Goal: Information Seeking & Learning: Get advice/opinions

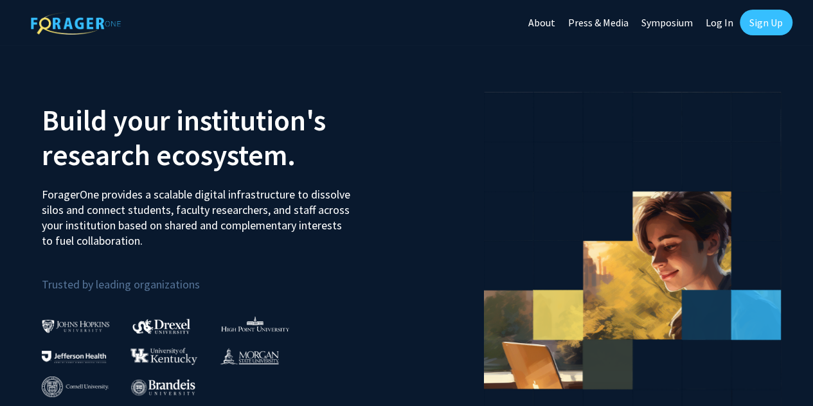
click at [726, 28] on link "Log In" at bounding box center [719, 22] width 40 height 45
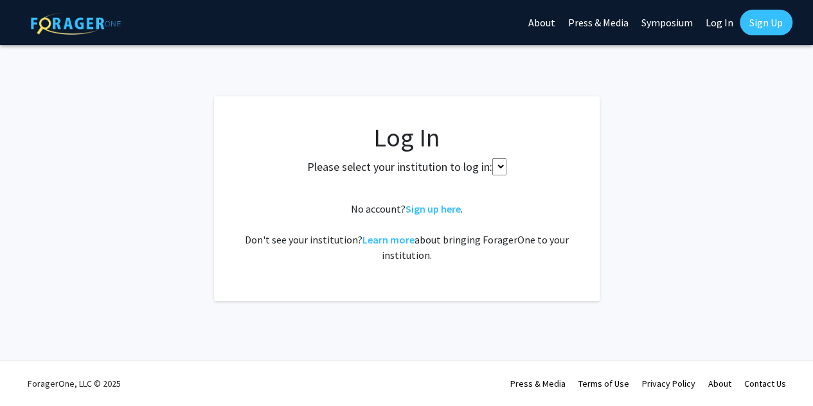
select select
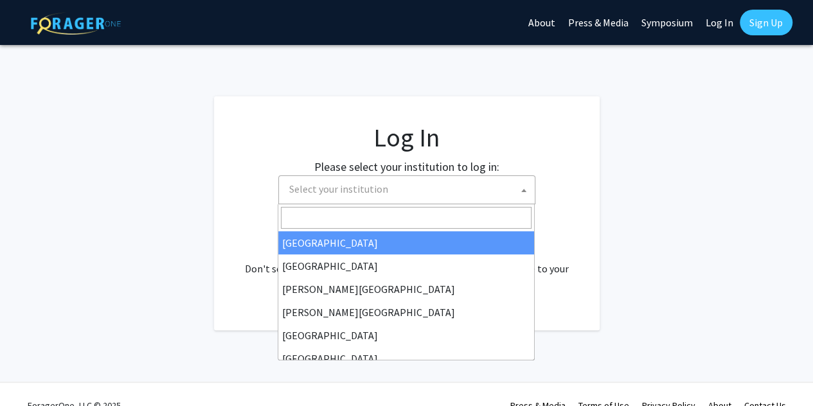
click at [443, 191] on span "Select your institution" at bounding box center [409, 189] width 251 height 26
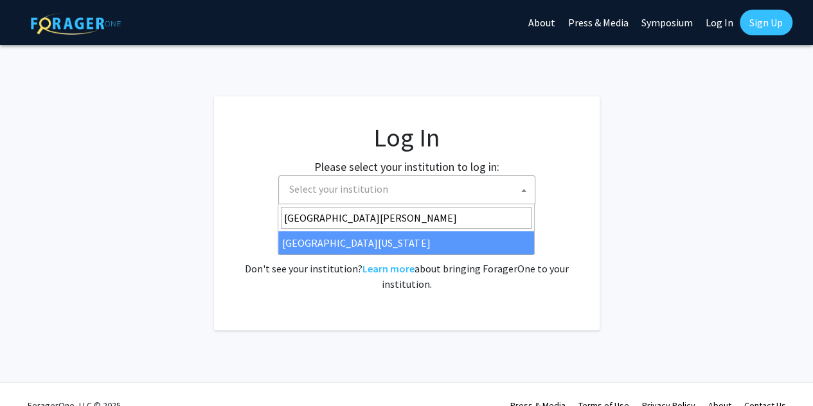
type input "[GEOGRAPHIC_DATA][PERSON_NAME]"
select select "31"
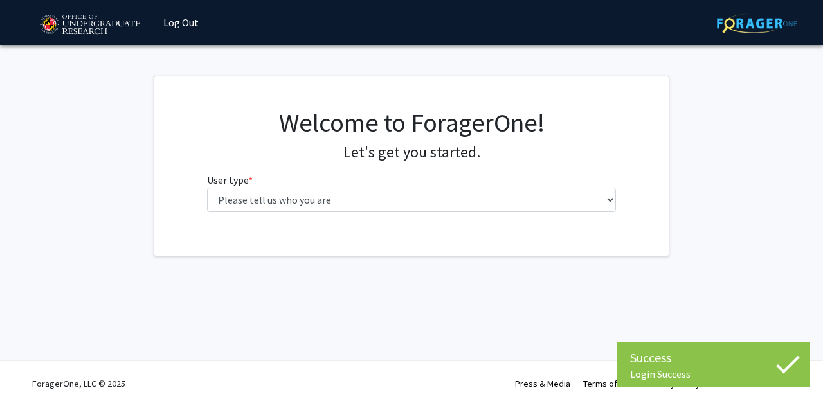
click at [283, 217] on div "Welcome to ForagerOne! Let's get you started. User type * required Please tell …" at bounding box center [411, 164] width 429 height 115
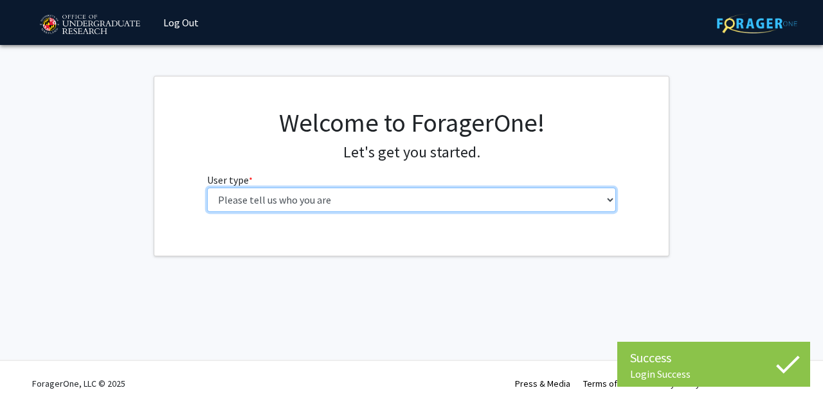
click at [266, 201] on select "Please tell us who you are Undergraduate Student Master's Student Doctoral Cand…" at bounding box center [411, 200] width 409 height 24
select select "1: undergrad"
click at [207, 188] on select "Please tell us who you are Undergraduate Student Master's Student Doctoral Cand…" at bounding box center [411, 200] width 409 height 24
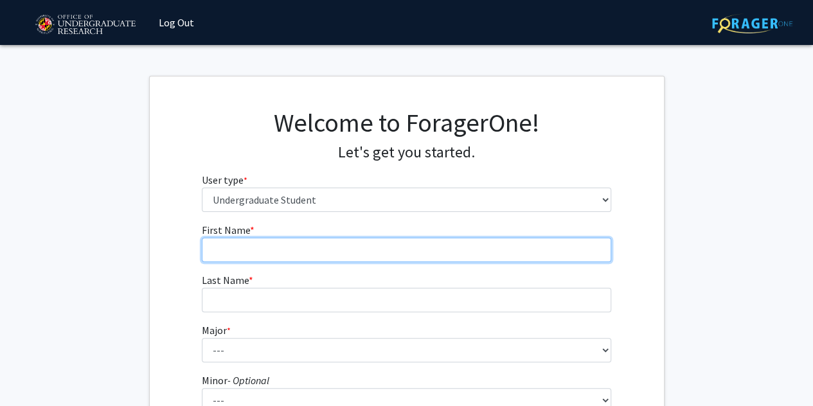
click at [260, 249] on input "First Name * required" at bounding box center [406, 250] width 409 height 24
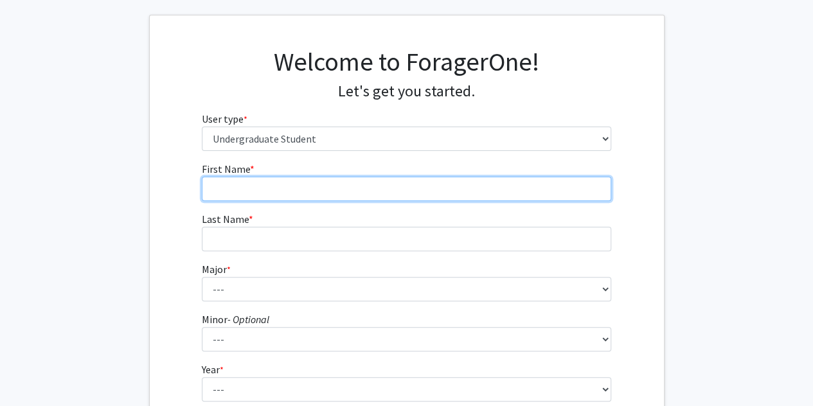
scroll to position [62, 0]
type input "Ana"
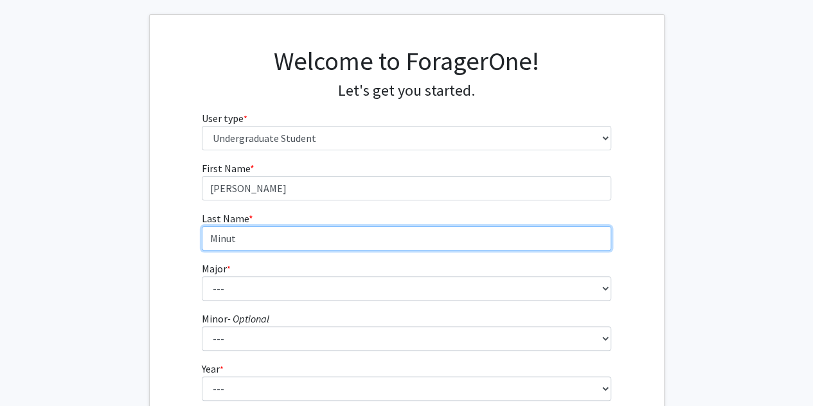
type input "Minut"
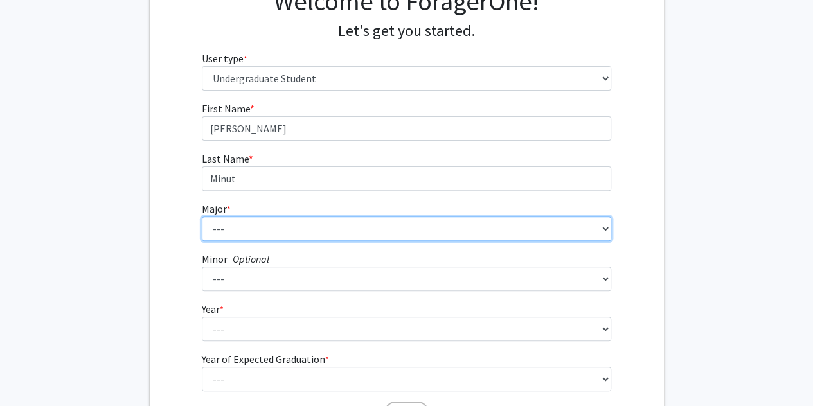
scroll to position [123, 0]
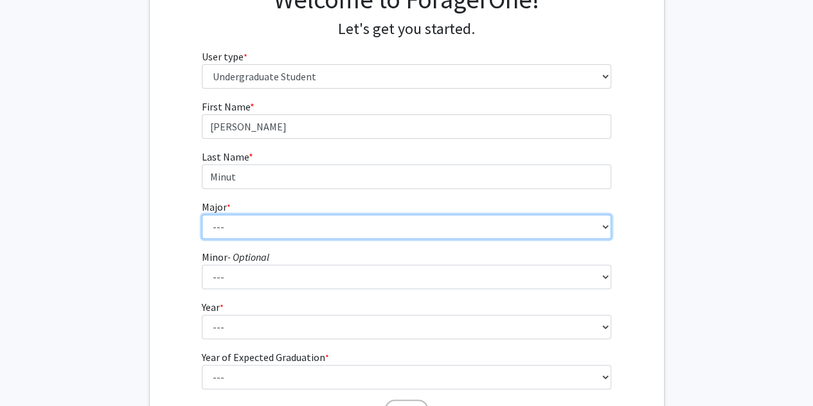
click at [233, 233] on select "--- Accounting Aerospace Engineering African American and Africana Studies Agri…" at bounding box center [406, 227] width 409 height 24
click at [202, 215] on select "--- Accounting Aerospace Engineering African American and Africana Studies Agri…" at bounding box center [406, 227] width 409 height 24
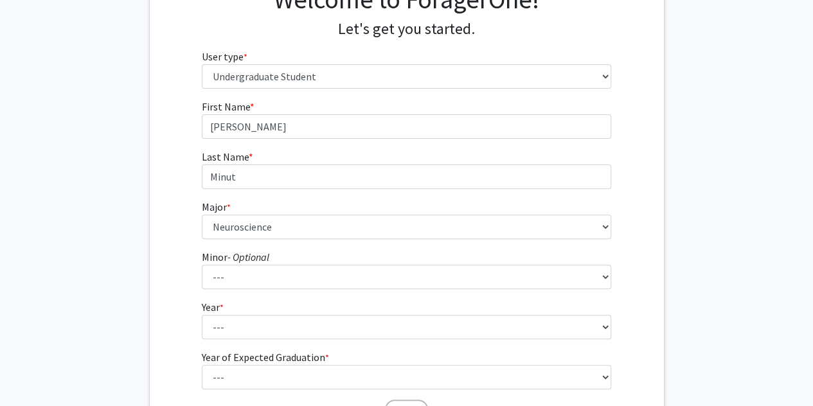
click at [186, 218] on div "First Name * required Ana Last Name * required Minut Major * required --- Accou…" at bounding box center [407, 262] width 514 height 327
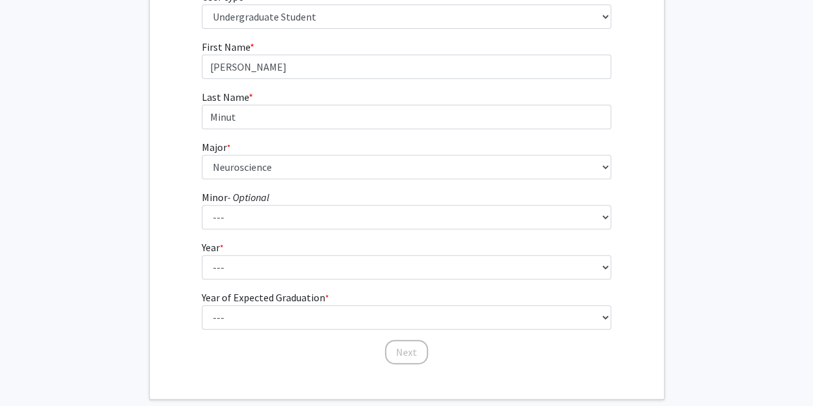
scroll to position [184, 0]
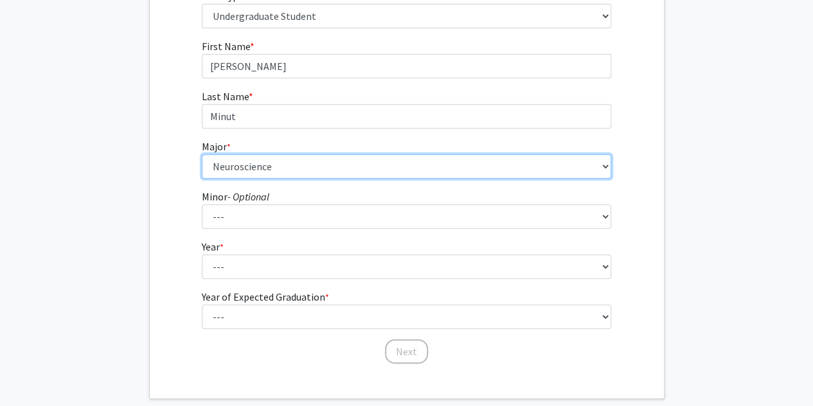
click at [237, 164] on select "--- Accounting Aerospace Engineering African American and Africana Studies Agri…" at bounding box center [406, 166] width 409 height 24
select select "74: 2375"
click at [202, 154] on select "--- Accounting Aerospace Engineering African American and Africana Studies Agri…" at bounding box center [406, 166] width 409 height 24
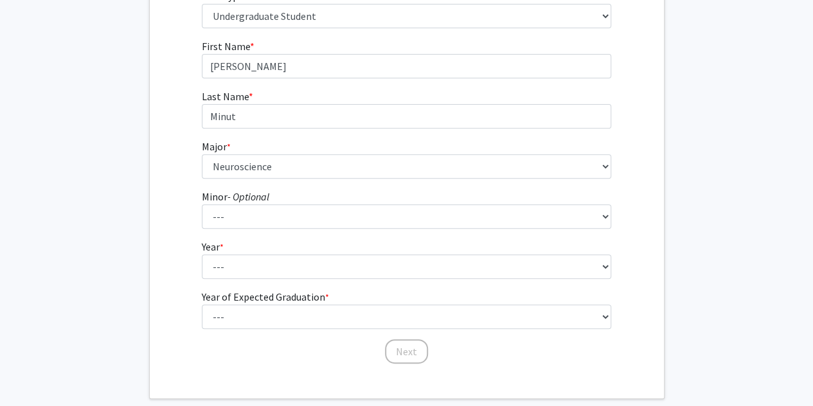
click at [170, 215] on div "First Name * required Ana Last Name * required Minut Major * required --- Accou…" at bounding box center [407, 202] width 514 height 327
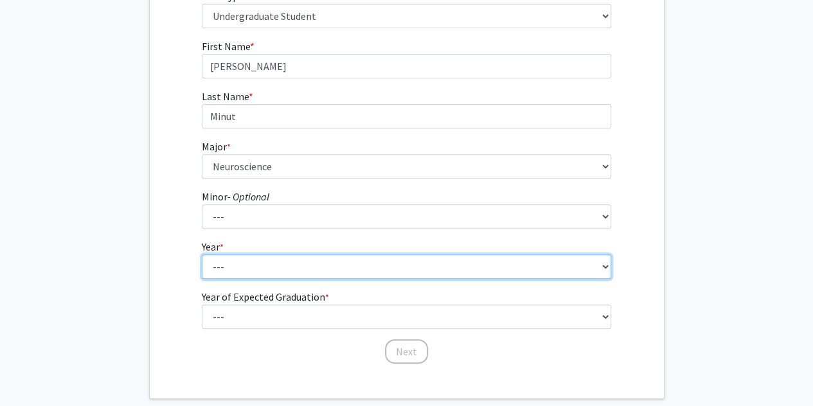
click at [290, 276] on select "--- First-year Sophomore Junior Senior Postbaccalaureate Certificate" at bounding box center [406, 267] width 409 height 24
select select "3: junior"
click at [202, 255] on select "--- First-year Sophomore Junior Senior Postbaccalaureate Certificate" at bounding box center [406, 267] width 409 height 24
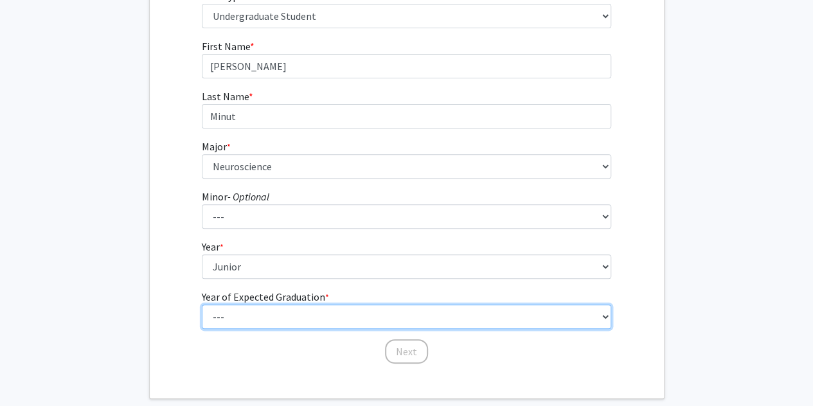
click at [251, 323] on select "--- 2025 2026 2027 2028 2029 2030 2031 2032 2033 2034" at bounding box center [406, 317] width 409 height 24
select select "3: 2027"
click at [202, 305] on select "--- 2025 2026 2027 2028 2029 2030 2031 2032 2033 2034" at bounding box center [406, 317] width 409 height 24
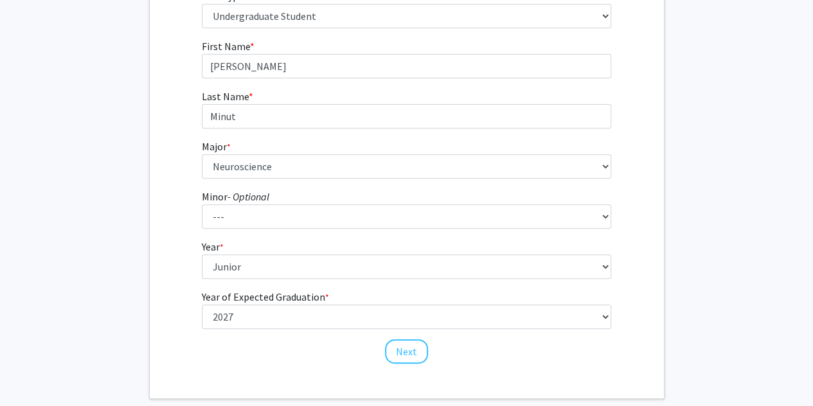
click at [145, 179] on fg-get-started "Welcome to ForagerOne! Let's get you started. User type * required Please tell …" at bounding box center [406, 145] width 813 height 507
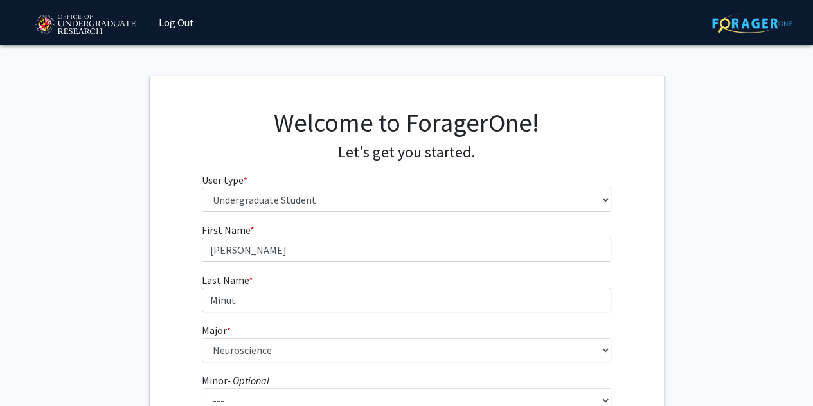
scroll to position [251, 0]
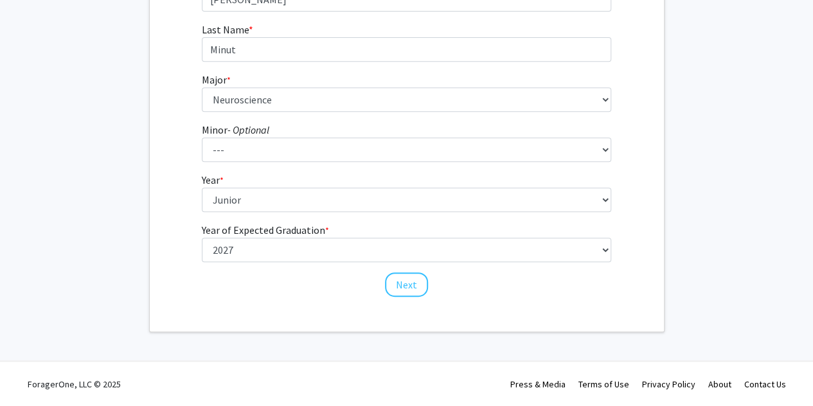
click at [165, 177] on div "First Name * required Ana Last Name * required Minut Major * required --- Accou…" at bounding box center [407, 135] width 514 height 327
click at [410, 294] on button "Next" at bounding box center [406, 285] width 43 height 24
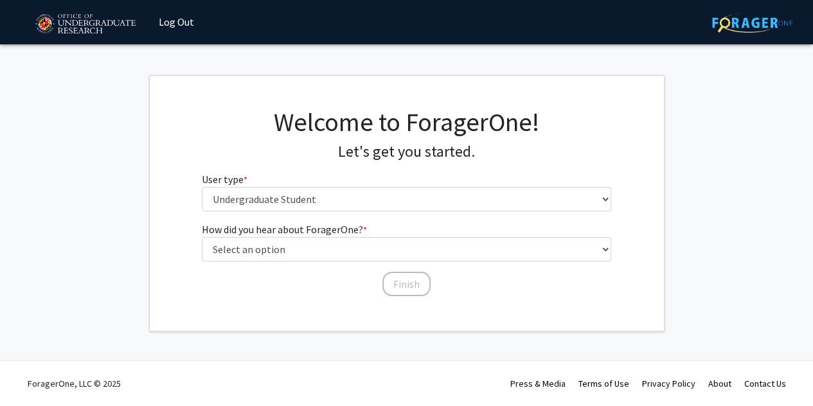
scroll to position [0, 0]
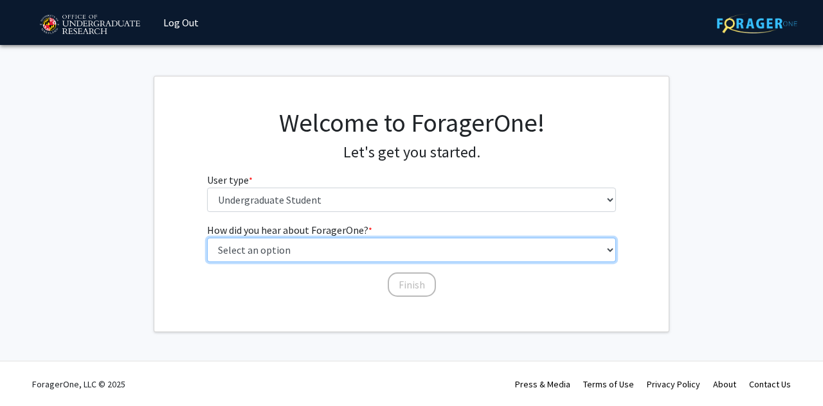
click at [287, 251] on select "Select an option Peer/student recommendation Faculty/staff recommendation Unive…" at bounding box center [411, 250] width 409 height 24
select select "3: university_website"
click at [207, 238] on select "Select an option Peer/student recommendation Faculty/staff recommendation Unive…" at bounding box center [411, 250] width 409 height 24
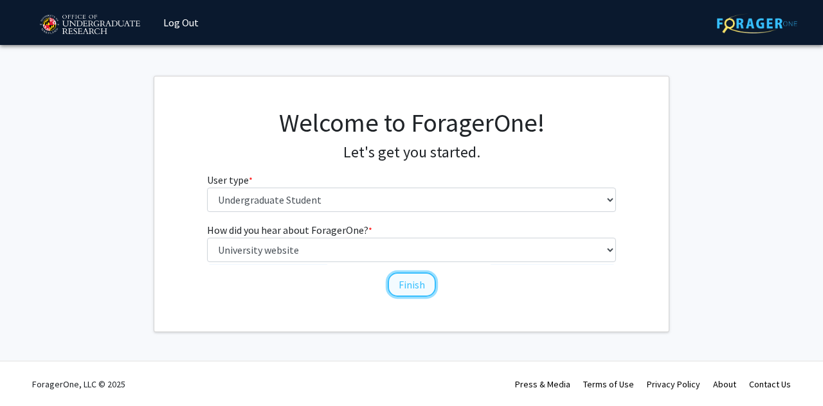
click at [401, 277] on button "Finish" at bounding box center [412, 285] width 48 height 24
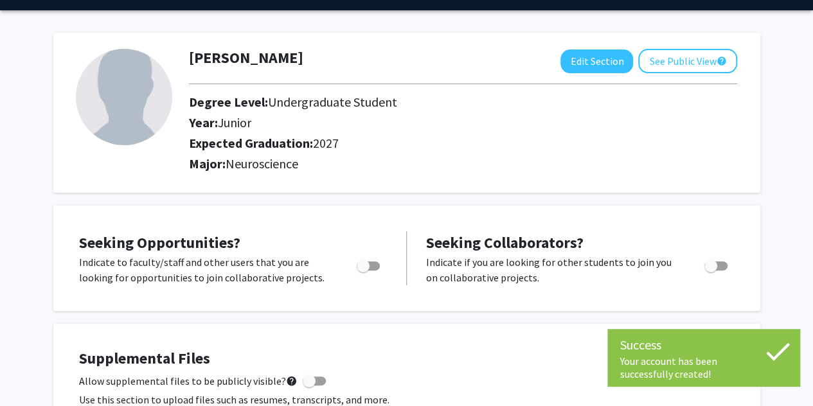
scroll to position [63, 0]
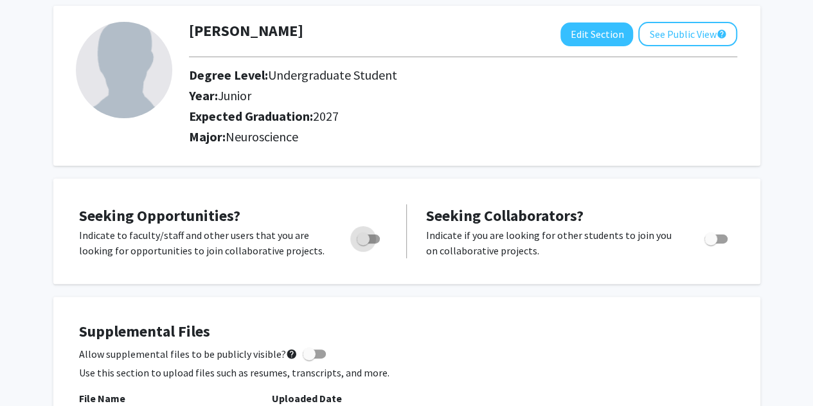
click at [371, 233] on label "Toggle" at bounding box center [366, 238] width 28 height 15
click at [363, 244] on input "Are you actively seeking opportunities?" at bounding box center [363, 244] width 1 height 1
checkbox input "true"
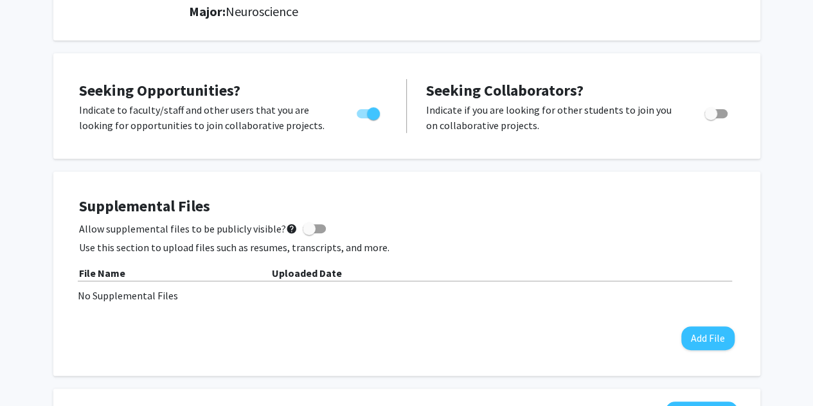
scroll to position [0, 0]
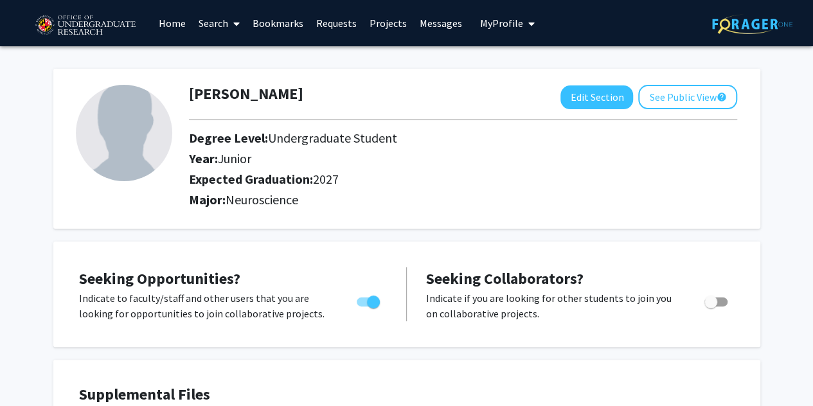
click at [224, 28] on link "Search" at bounding box center [219, 23] width 54 height 45
click at [235, 84] on span "Students" at bounding box center [231, 85] width 78 height 26
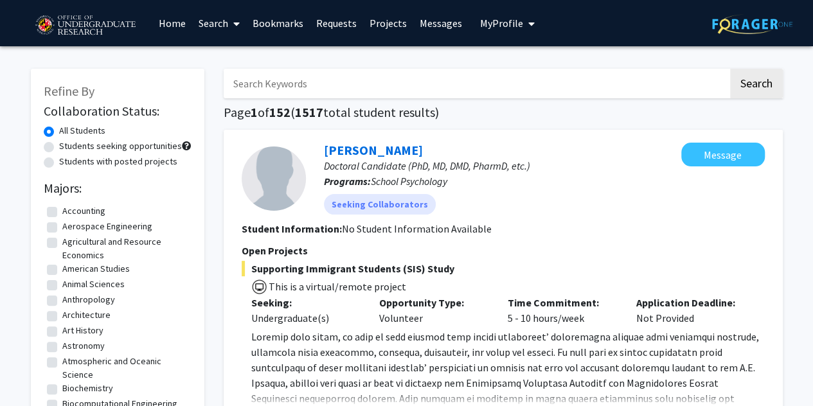
click at [237, 26] on icon at bounding box center [236, 24] width 6 height 10
click at [251, 57] on span "Faculty/Staff" at bounding box center [239, 59] width 94 height 26
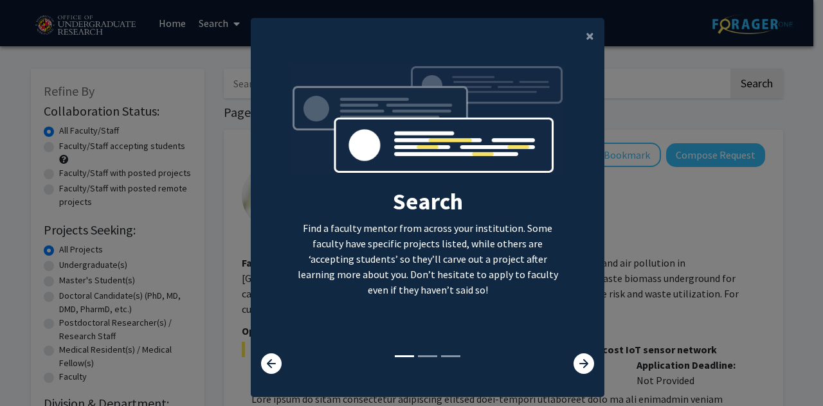
click at [575, 352] on div "Search Find a faculty mentor from across your institution. Some faculty have sp…" at bounding box center [427, 208] width 352 height 289
click at [573, 370] on icon at bounding box center [583, 364] width 21 height 21
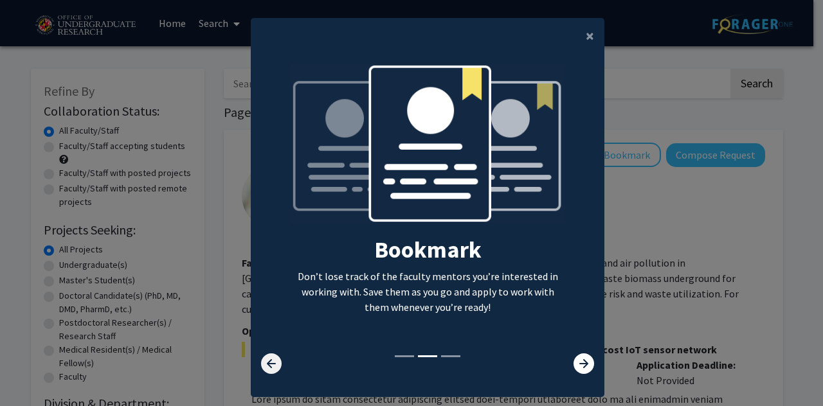
click at [273, 358] on icon at bounding box center [271, 364] width 21 height 21
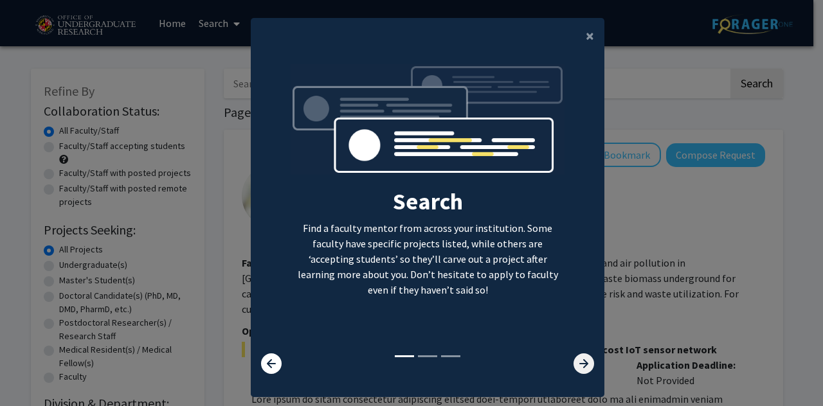
click at [573, 366] on icon at bounding box center [583, 364] width 21 height 21
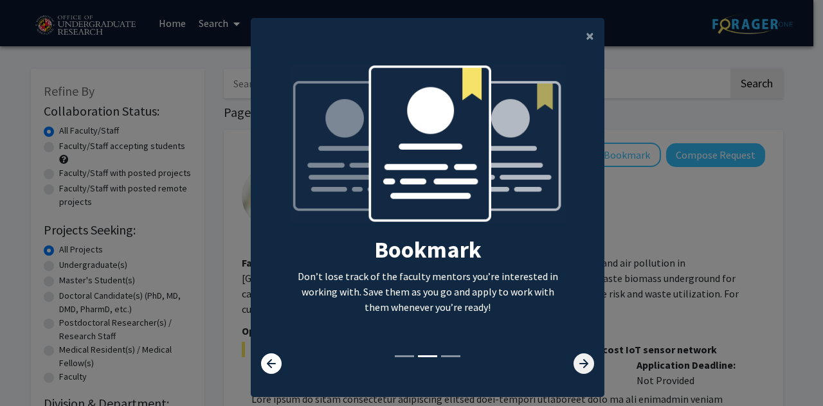
click at [573, 366] on icon at bounding box center [583, 364] width 21 height 21
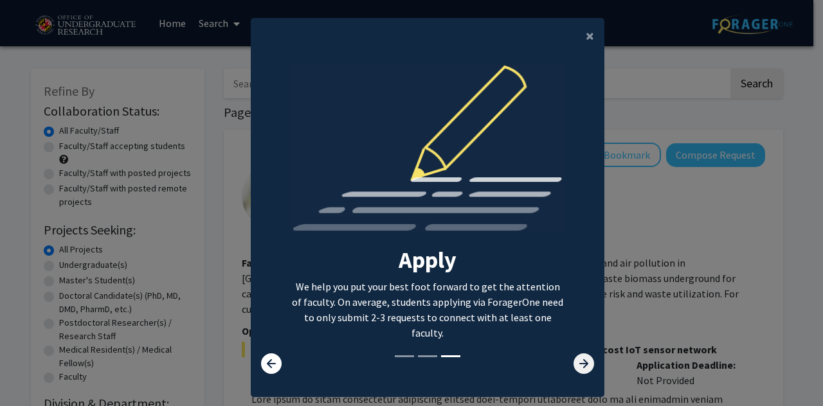
click at [577, 363] on icon at bounding box center [583, 364] width 21 height 21
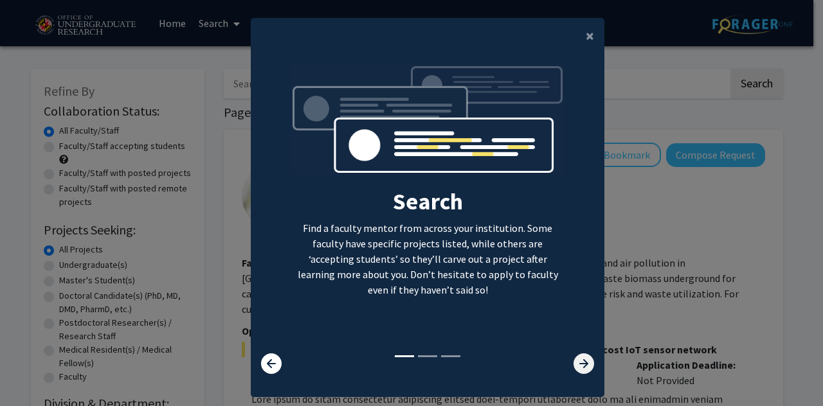
click at [577, 363] on icon at bounding box center [583, 364] width 21 height 21
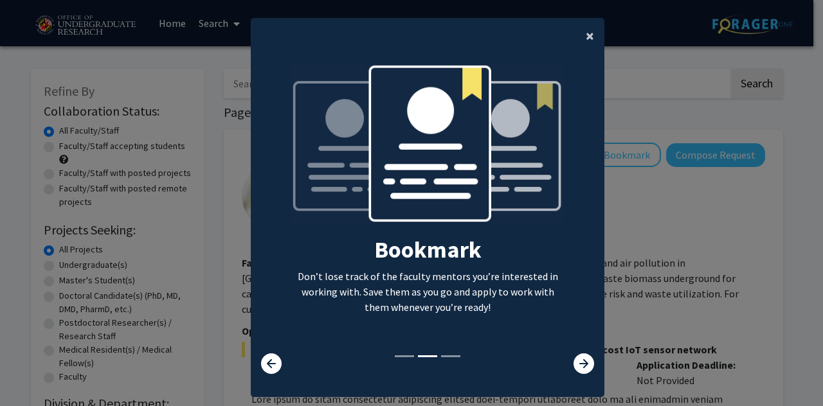
click at [586, 39] on span "×" at bounding box center [590, 36] width 8 height 20
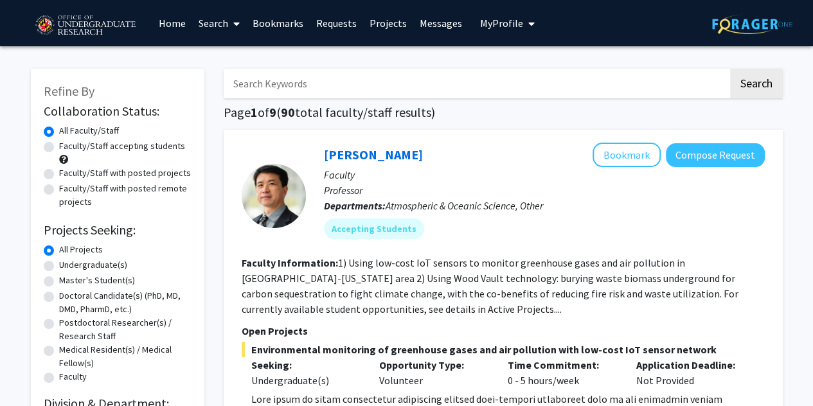
click at [115, 144] on label "Faculty/Staff accepting students" at bounding box center [122, 145] width 126 height 13
click at [67, 144] on input "Faculty/Staff accepting students" at bounding box center [63, 143] width 8 height 8
radio input "true"
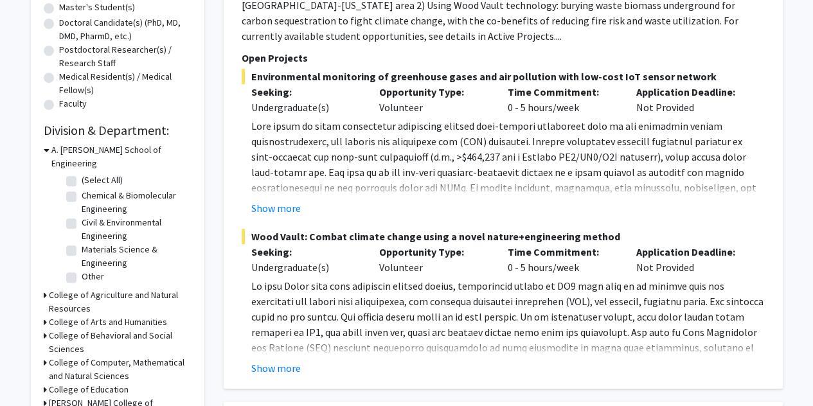
scroll to position [275, 0]
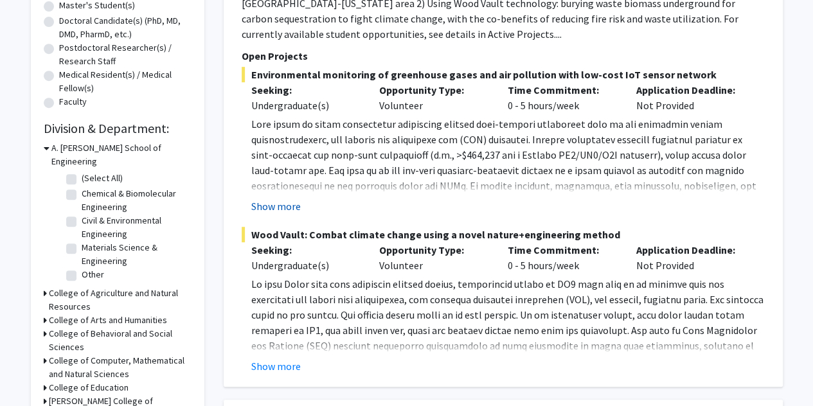
click at [294, 210] on button "Show more" at bounding box center [275, 206] width 49 height 15
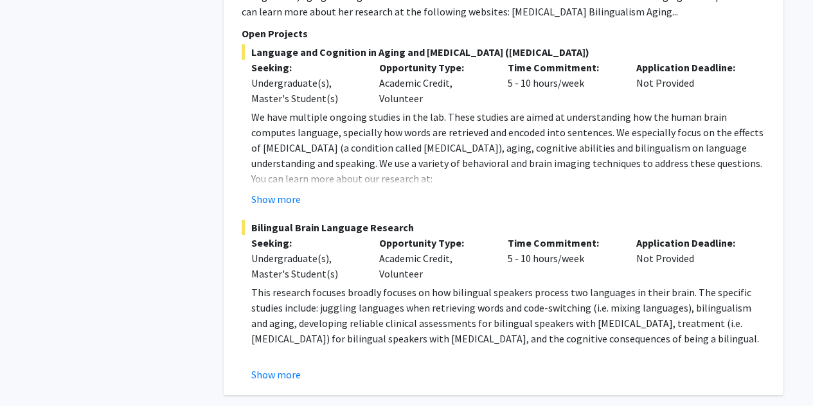
scroll to position [4630, 0]
click at [272, 366] on button "Show more" at bounding box center [275, 373] width 49 height 15
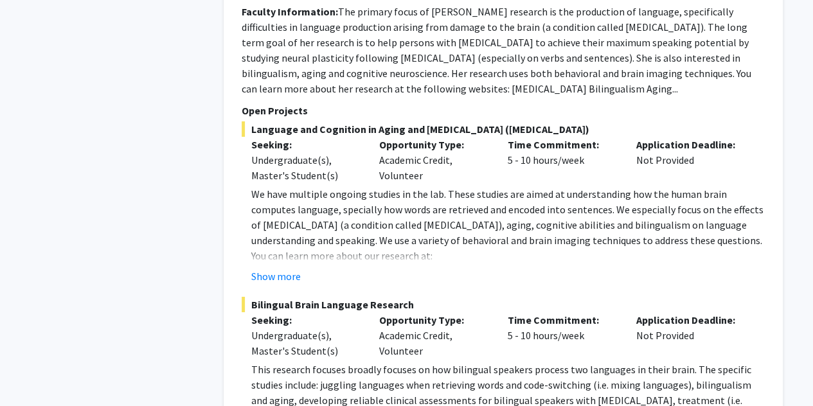
scroll to position [4553, 0]
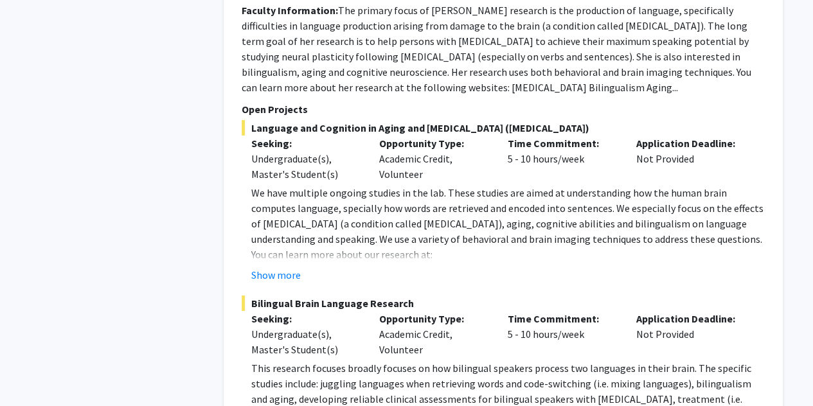
click at [270, 239] on fg-project-list "Language and Cognition in Aging and Brain Damage (aphasia) Seeking: Undergradua…" at bounding box center [503, 335] width 523 height 431
click at [268, 267] on button "Show more" at bounding box center [275, 274] width 49 height 15
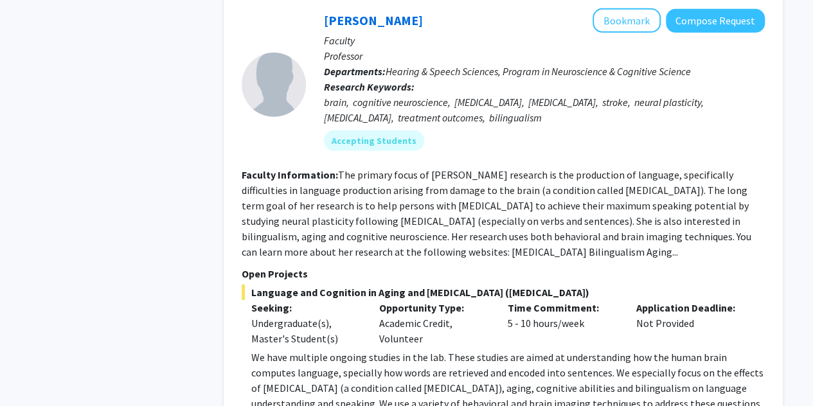
scroll to position [4248, 0]
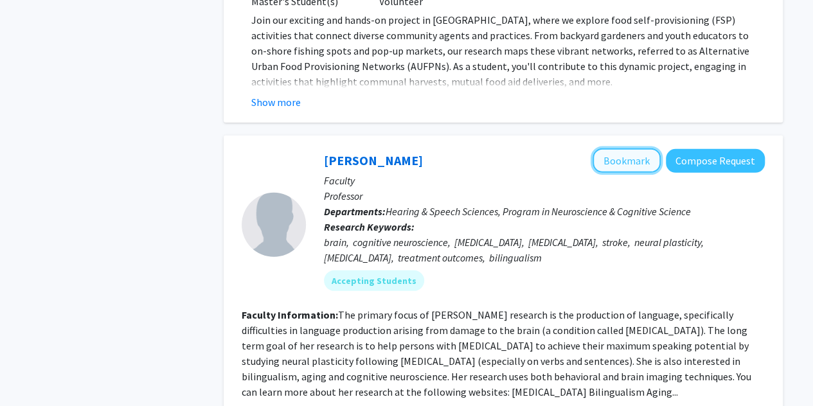
click at [631, 148] on button "Bookmark" at bounding box center [627, 160] width 68 height 24
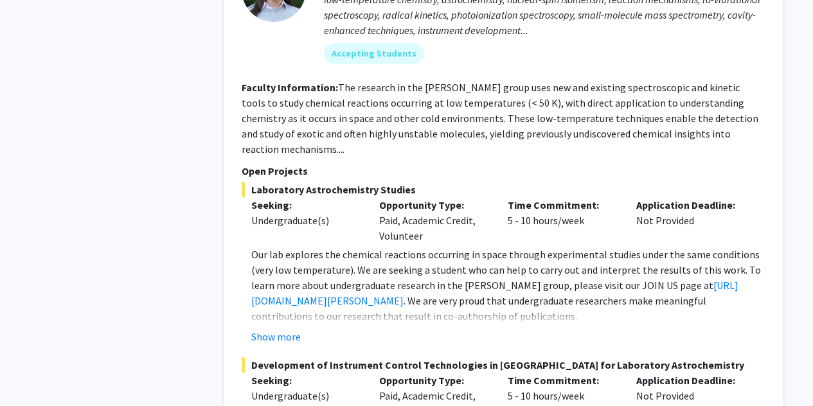
scroll to position [5286, 0]
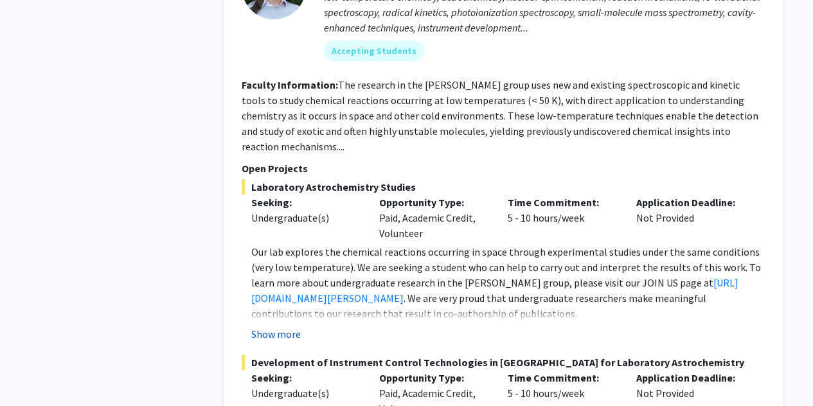
click at [273, 327] on button "Show more" at bounding box center [275, 334] width 49 height 15
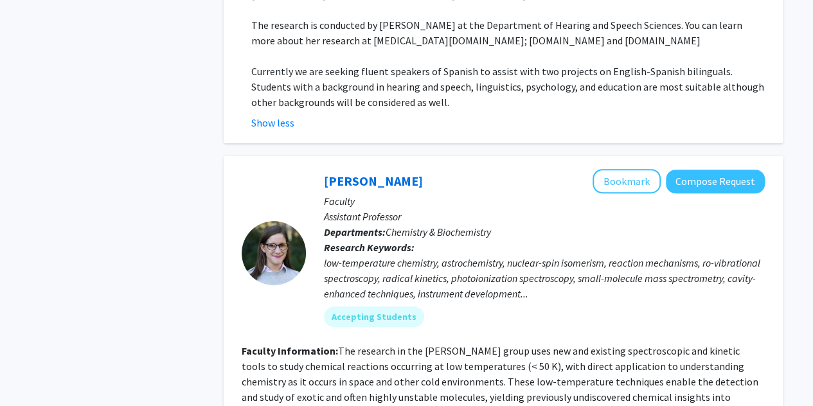
scroll to position [5019, 0]
click at [618, 170] on button "Bookmark" at bounding box center [627, 182] width 68 height 24
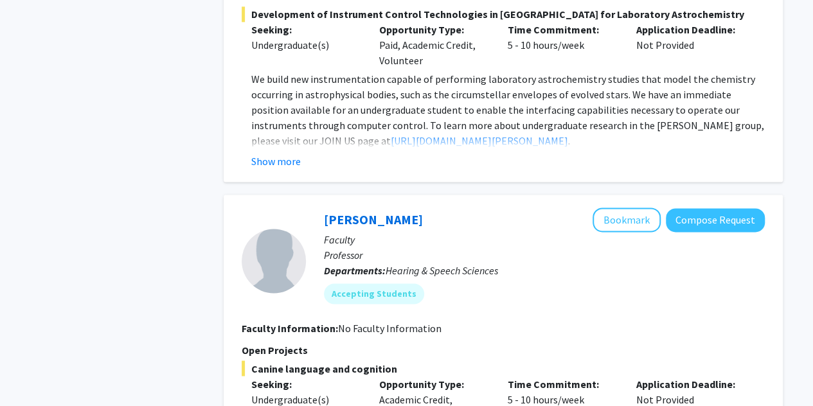
scroll to position [5787, 0]
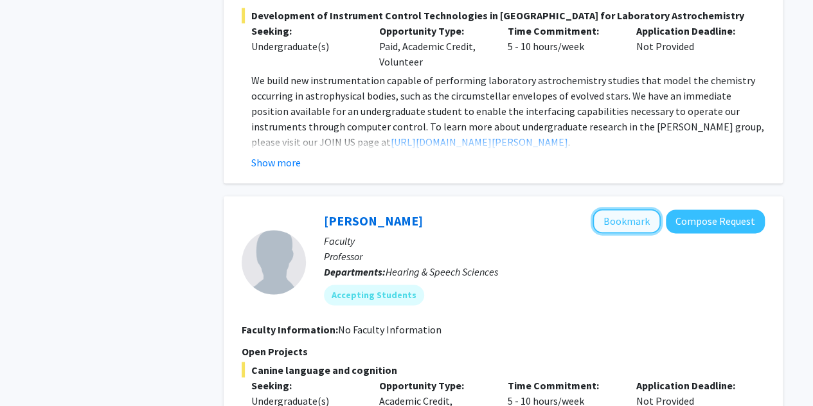
click at [608, 209] on button "Bookmark" at bounding box center [627, 221] width 68 height 24
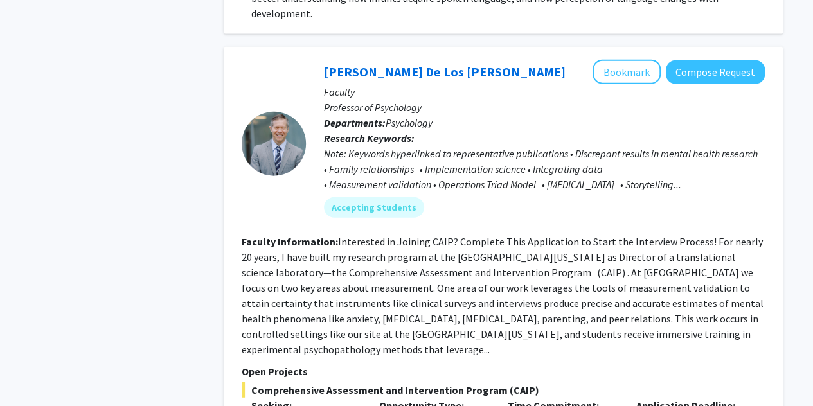
scroll to position [6369, 0]
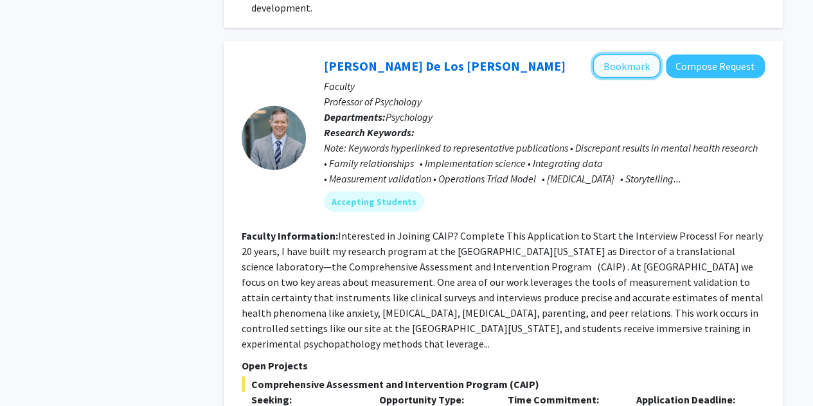
click at [620, 54] on button "Bookmark" at bounding box center [627, 66] width 68 height 24
